Goal: Information Seeking & Learning: Learn about a topic

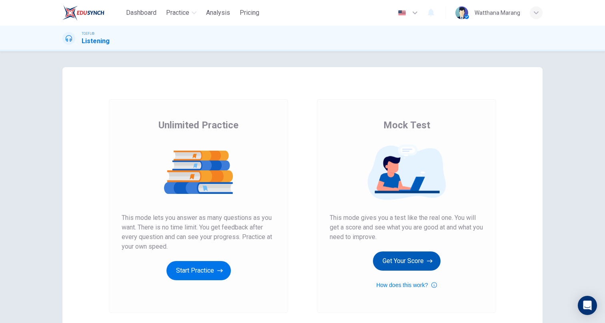
click at [419, 257] on button "Get Your Score" at bounding box center [407, 261] width 68 height 19
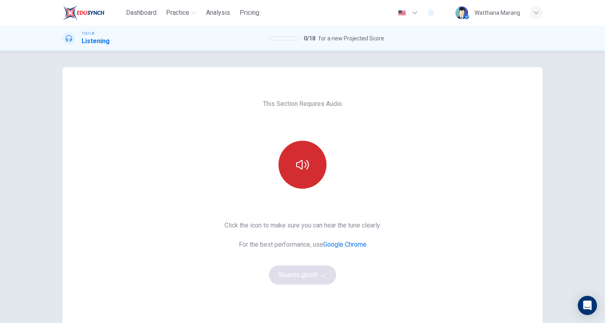
click at [316, 155] on button "button" at bounding box center [302, 165] width 48 height 48
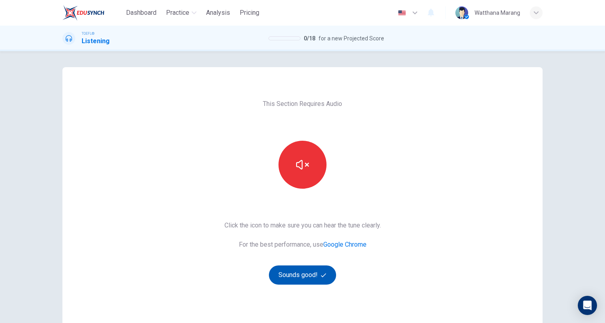
click at [305, 273] on button "Sounds good!" at bounding box center [302, 274] width 67 height 19
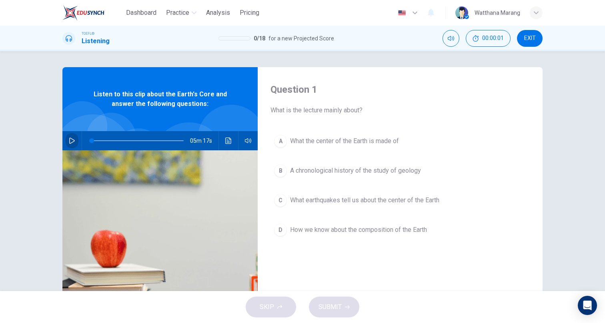
click at [71, 138] on icon "button" at bounding box center [72, 141] width 6 height 6
drag, startPoint x: 98, startPoint y: 142, endPoint x: 83, endPoint y: 141, distance: 15.2
click at [89, 141] on span at bounding box center [91, 140] width 5 height 5
click at [228, 139] on icon "Click to see the audio transcription" at bounding box center [228, 141] width 6 height 6
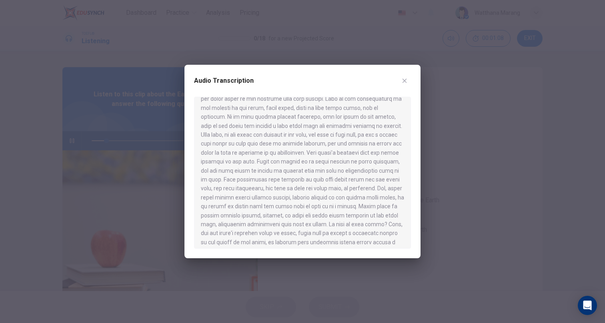
scroll to position [336, 0]
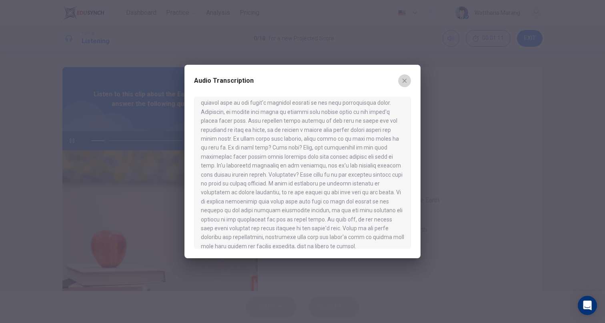
click at [403, 79] on icon "button" at bounding box center [404, 81] width 4 height 4
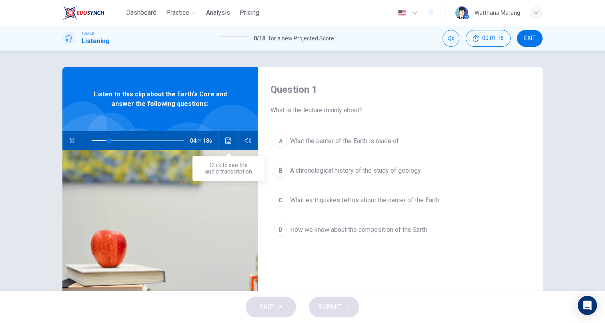
click at [230, 140] on icon "Click to see the audio transcription" at bounding box center [228, 141] width 6 height 6
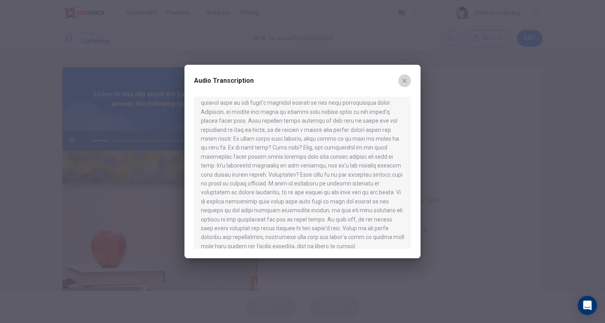
click at [401, 78] on icon "button" at bounding box center [404, 81] width 6 height 6
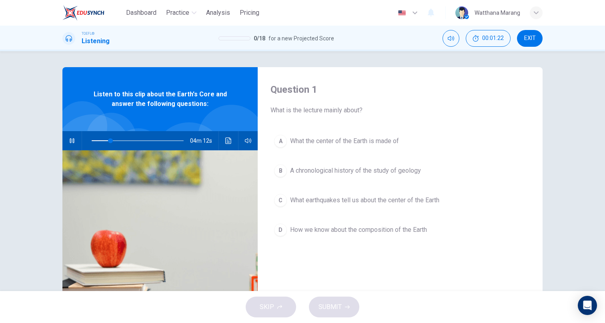
type input "21"
click at [527, 41] on span "EXIT" at bounding box center [530, 38] width 12 height 6
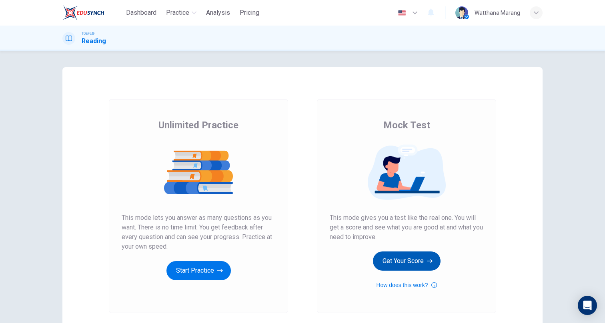
click at [421, 258] on button "Get Your Score" at bounding box center [407, 261] width 68 height 19
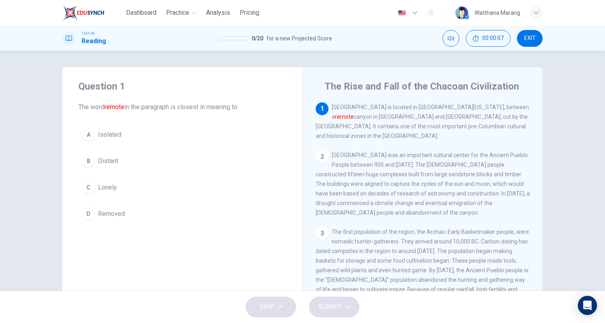
click at [116, 158] on span "Distant" at bounding box center [108, 161] width 20 height 10
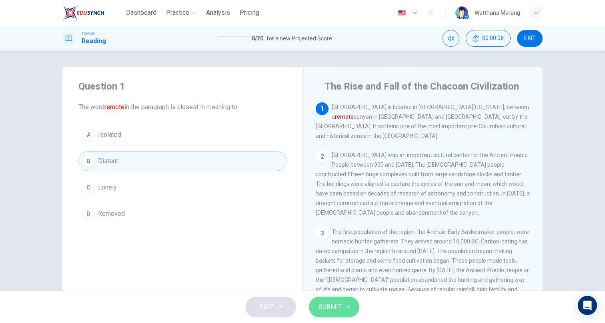
click at [337, 306] on span "SUBMIT" at bounding box center [329, 306] width 23 height 11
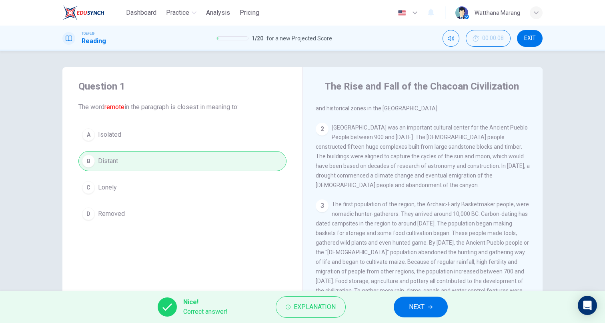
click at [404, 302] on button "NEXT" at bounding box center [420, 307] width 54 height 21
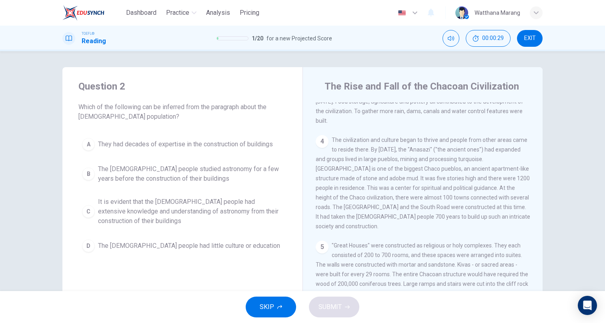
scroll to position [317, 0]
